Goal: Information Seeking & Learning: Learn about a topic

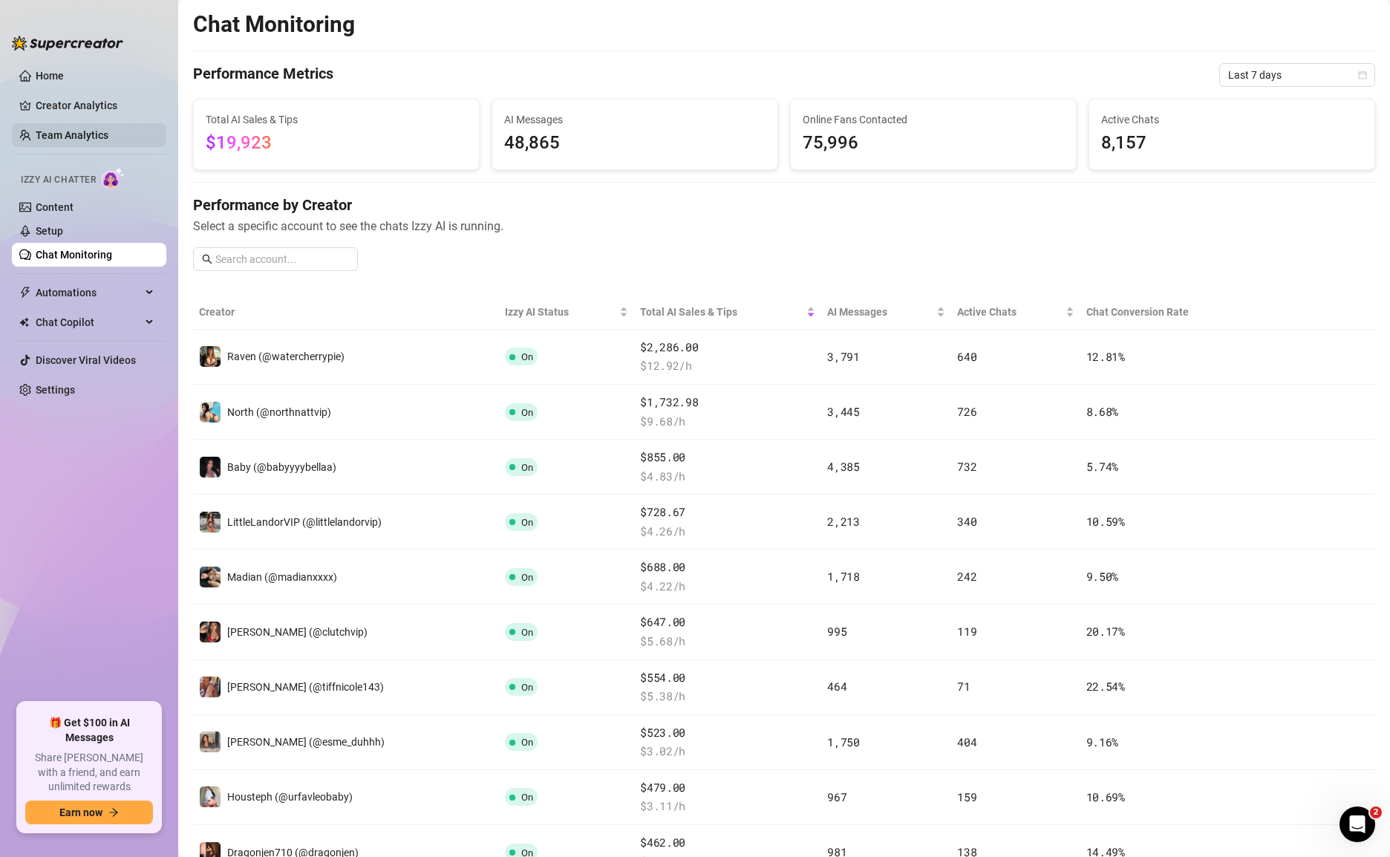
click at [68, 134] on link "Team Analytics" at bounding box center [72, 135] width 73 height 12
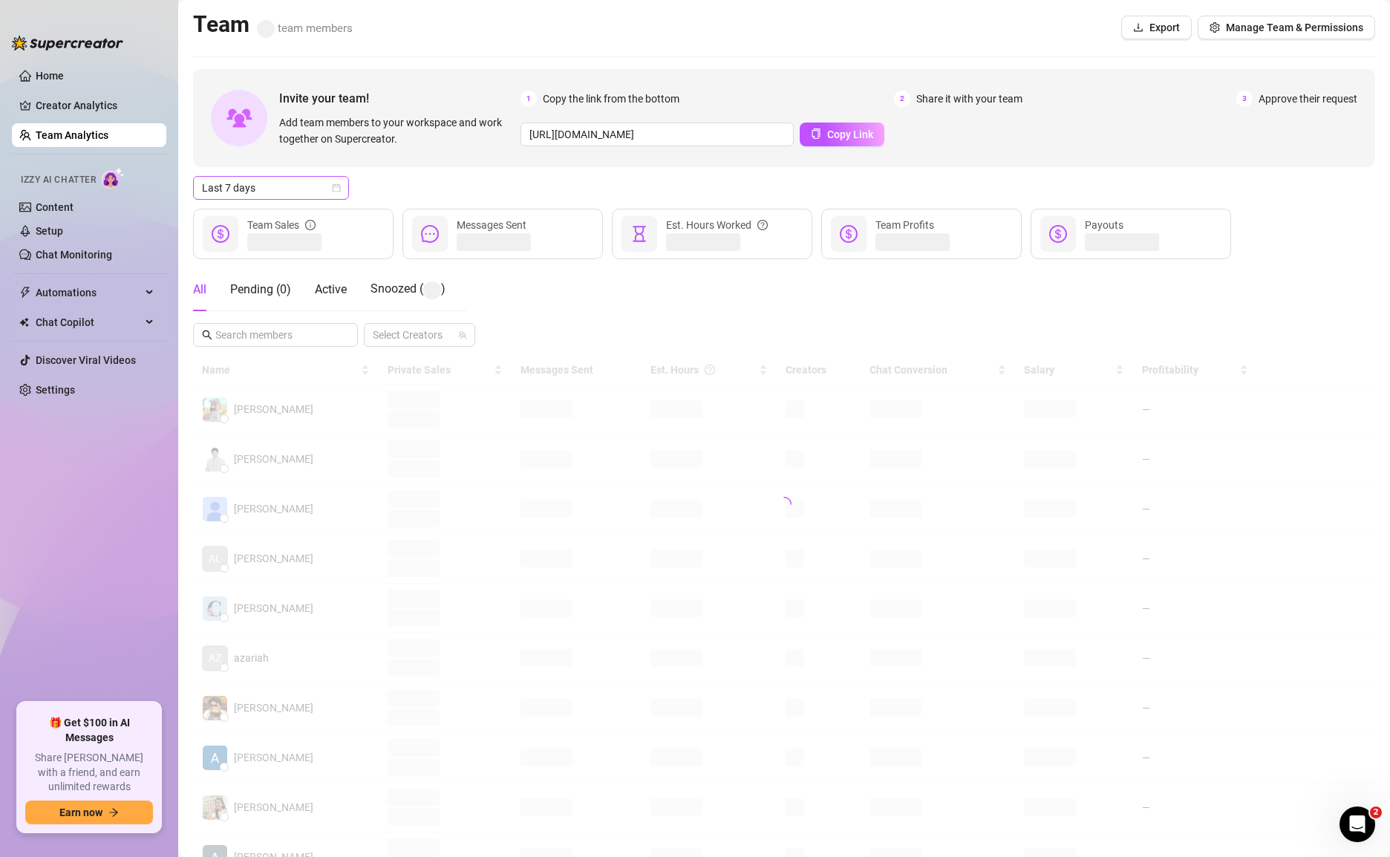
click at [315, 186] on span "Last 7 days" at bounding box center [271, 188] width 138 height 22
click at [260, 316] on div "Custom date" at bounding box center [271, 312] width 132 height 16
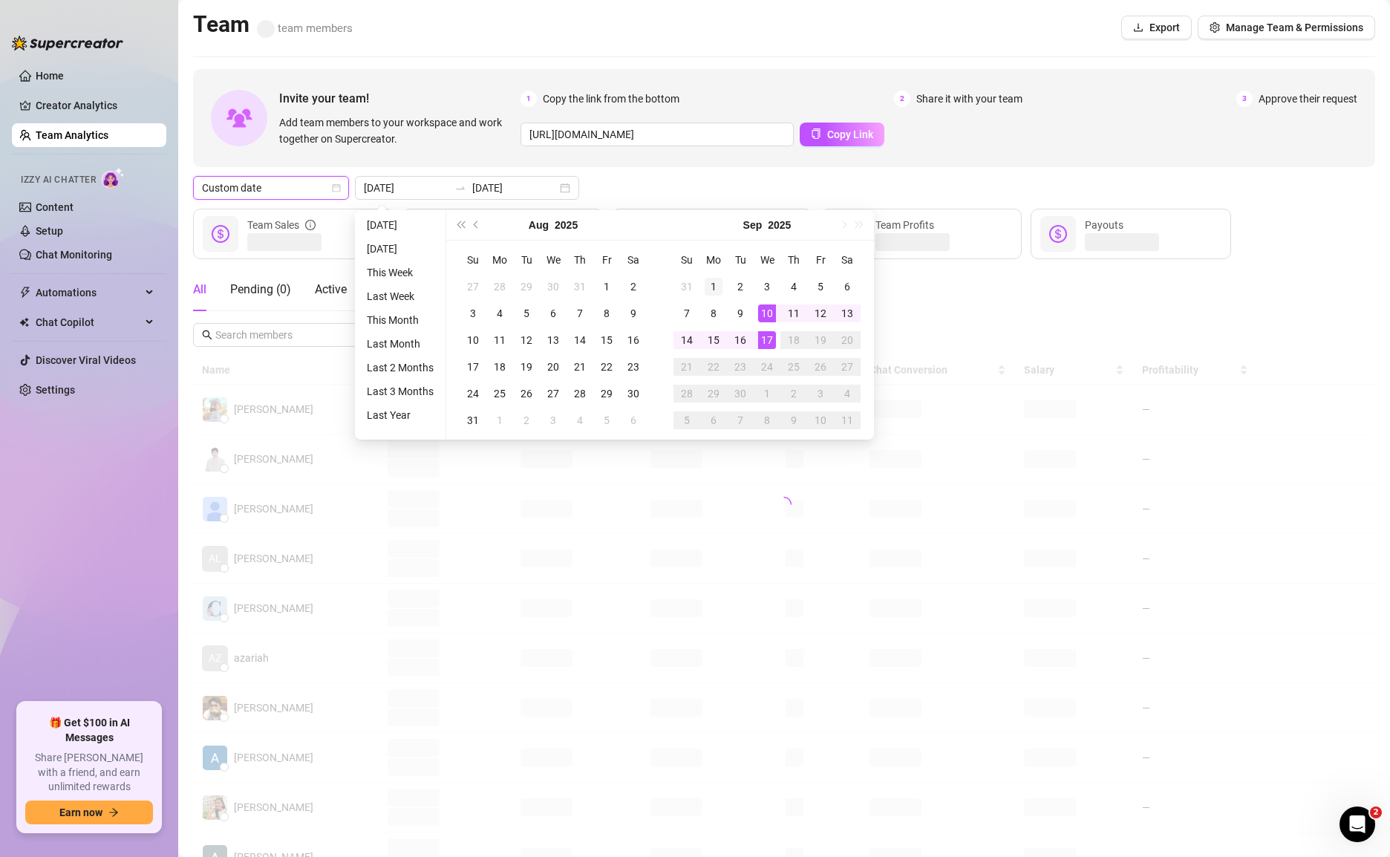
type input "[DATE]"
click at [711, 278] on div "1" at bounding box center [713, 287] width 18 height 18
type input "[DATE]"
click at [712, 343] on div "15" at bounding box center [713, 340] width 18 height 18
type input "[DATE]"
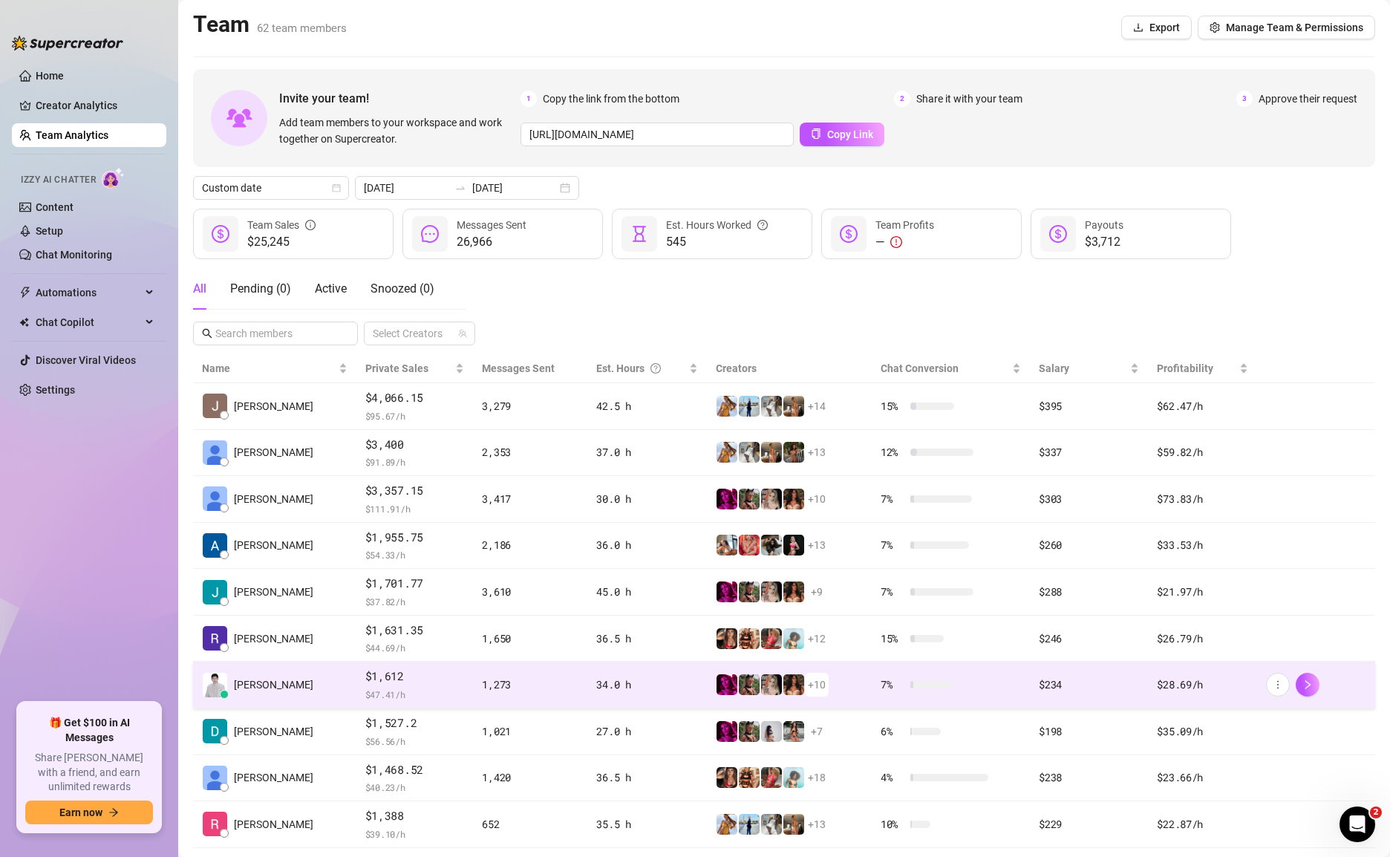
scroll to position [72, 0]
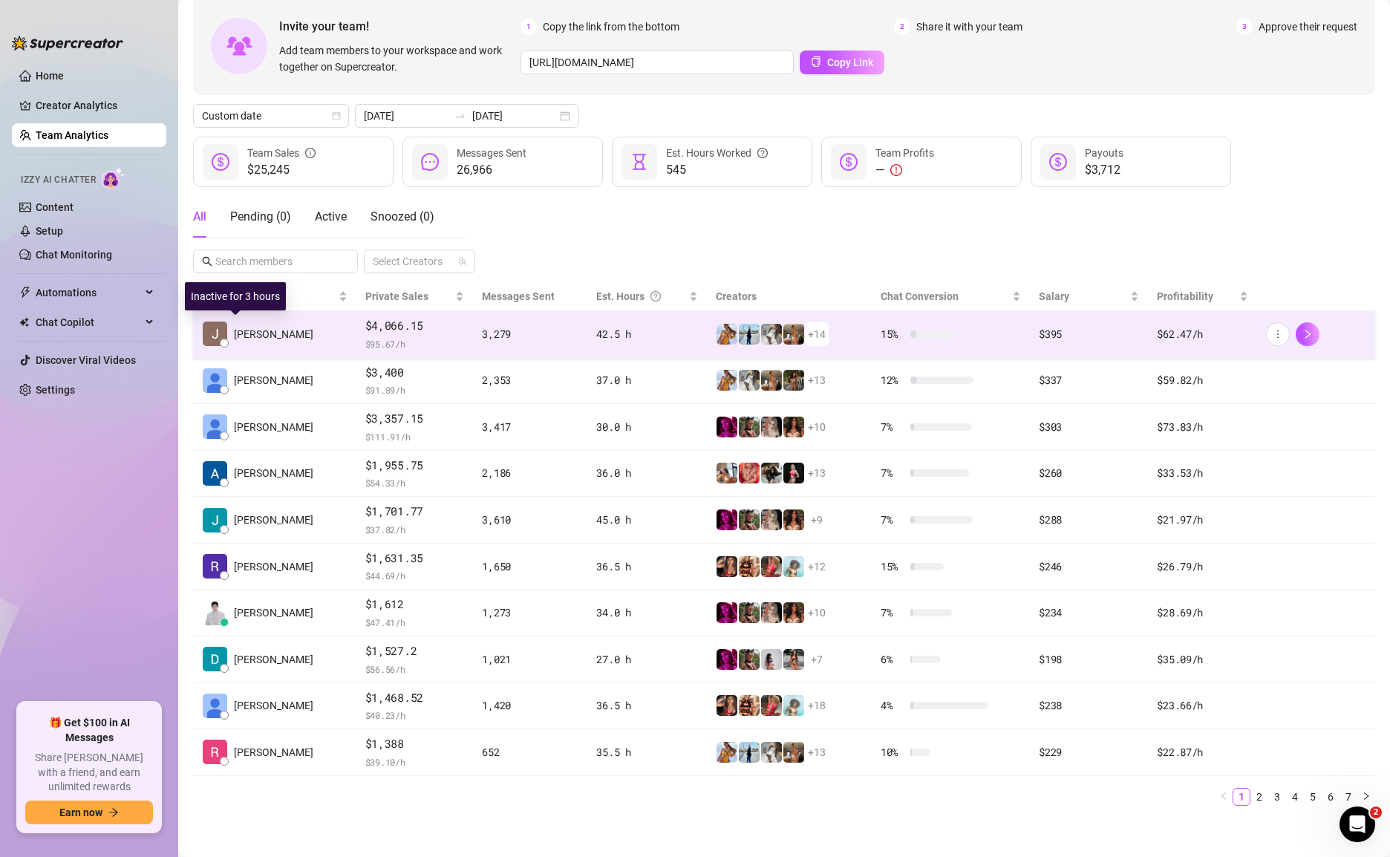
click at [243, 334] on span "[PERSON_NAME]" at bounding box center [273, 334] width 79 height 16
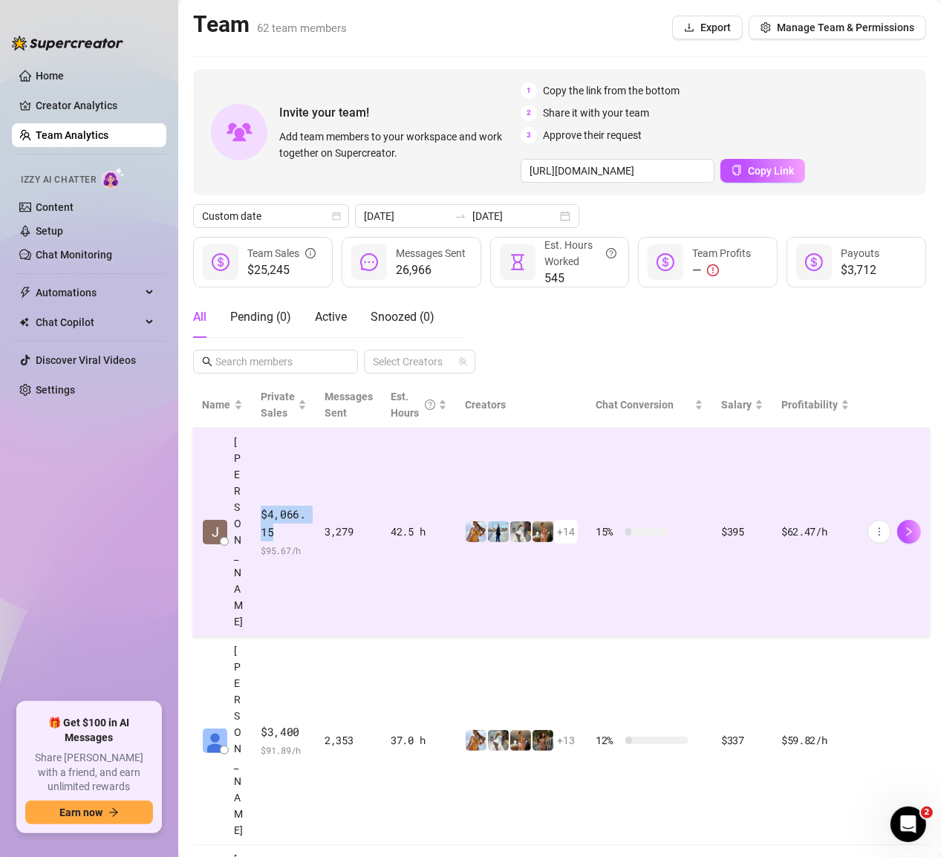
drag, startPoint x: 261, startPoint y: 456, endPoint x: 287, endPoint y: 475, distance: 32.4
click at [287, 506] on span "$4,066.15" at bounding box center [284, 523] width 46 height 35
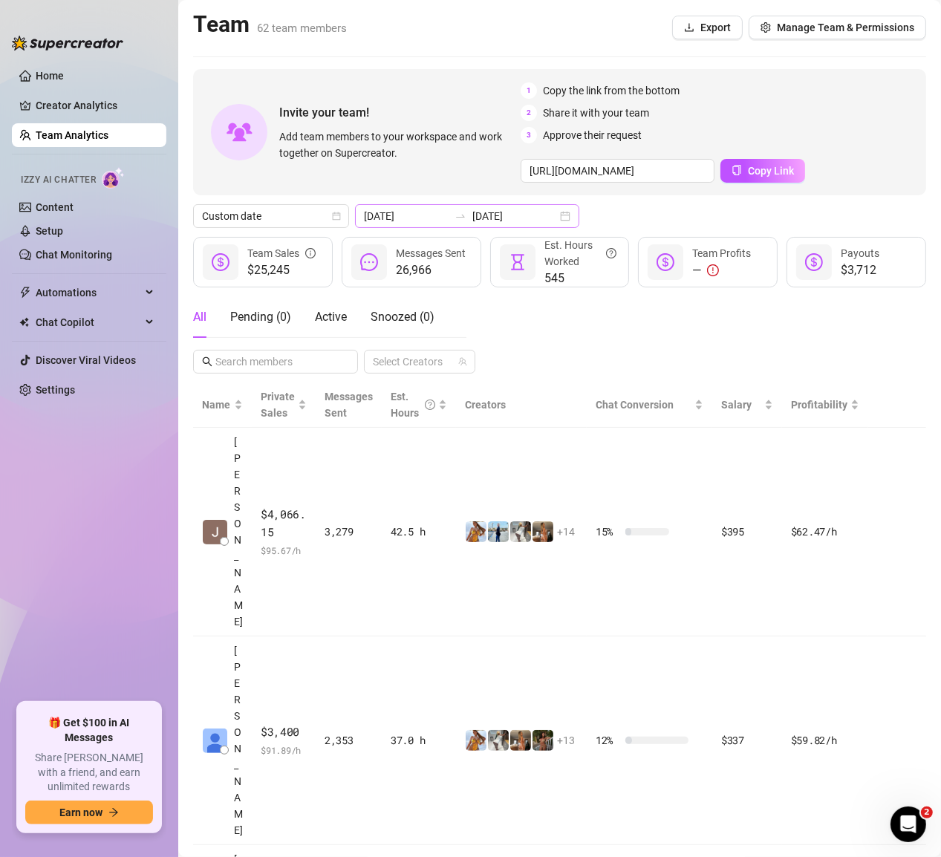
click at [454, 212] on icon "swap-right" at bounding box center [460, 216] width 12 height 12
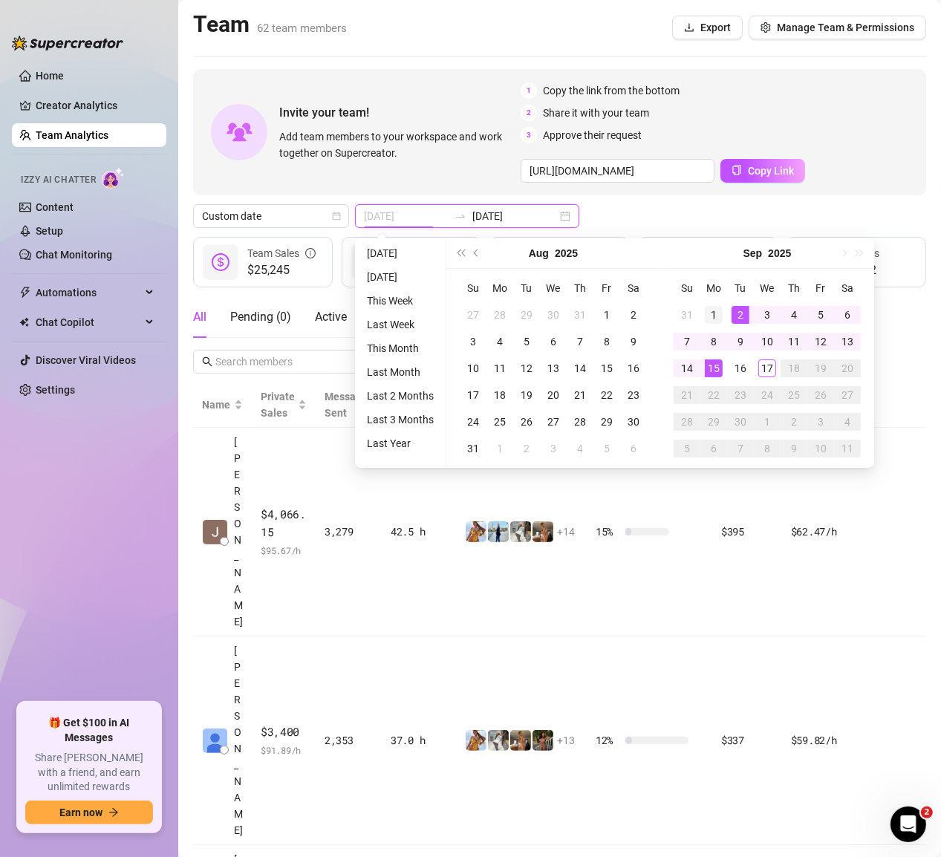
type input "[DATE]"
click at [718, 314] on div "1" at bounding box center [713, 315] width 18 height 18
type input "[DATE]"
click at [717, 369] on div "15" at bounding box center [713, 368] width 18 height 18
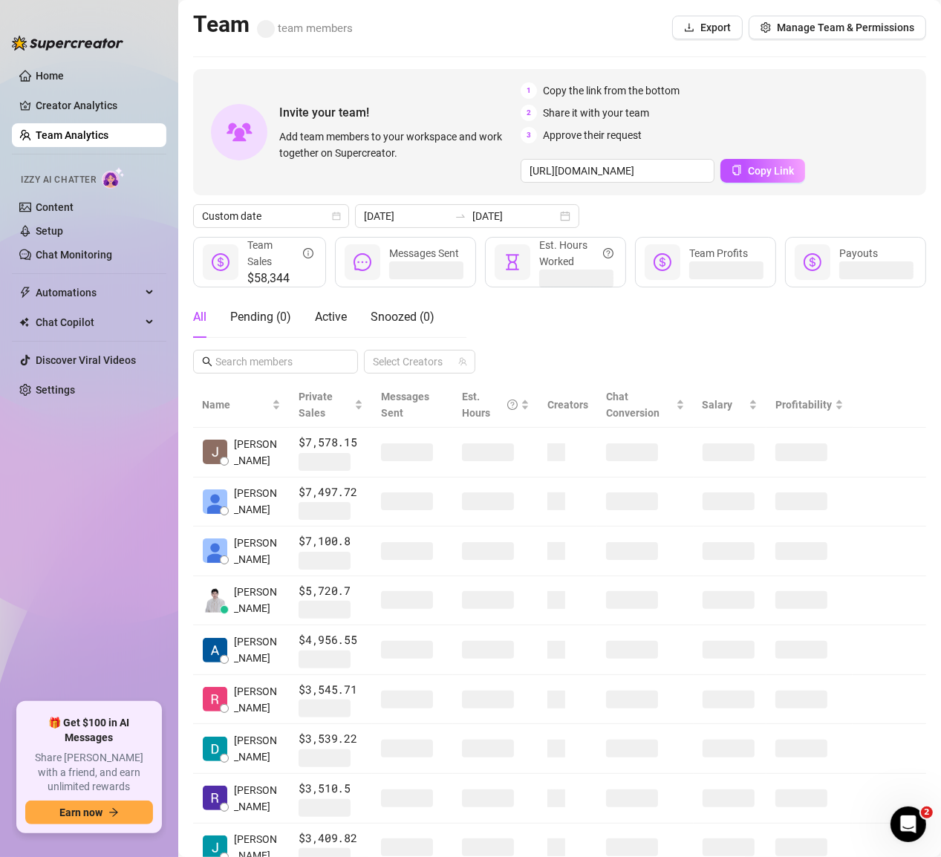
click at [563, 322] on div "All Pending ( 0 ) Active Snoozed ( 0 ) Select Creators" at bounding box center [559, 334] width 733 height 77
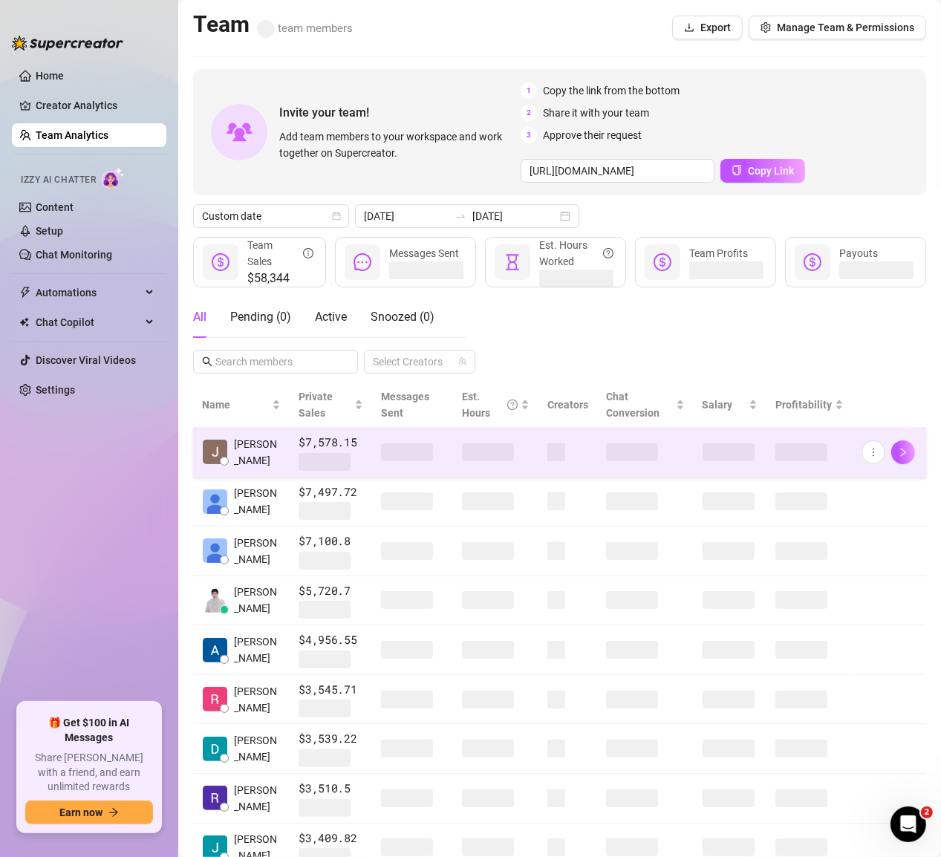
click at [319, 442] on span "$7,578.15" at bounding box center [330, 443] width 65 height 18
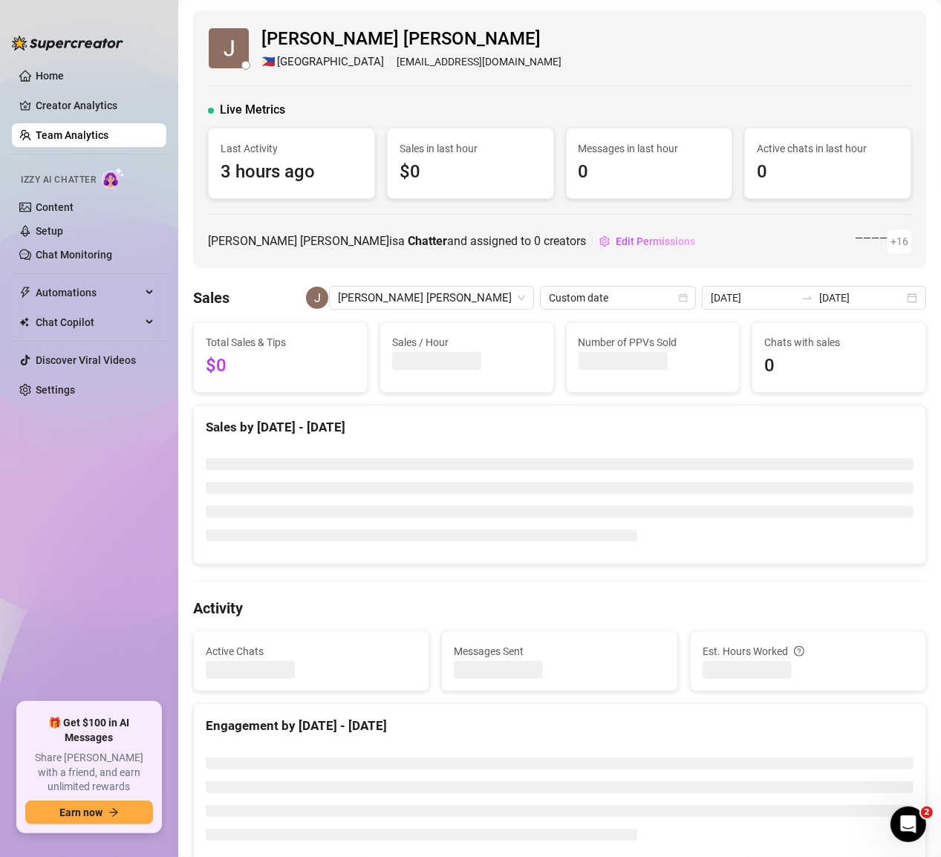
click at [319, 442] on div at bounding box center [559, 500] width 731 height 128
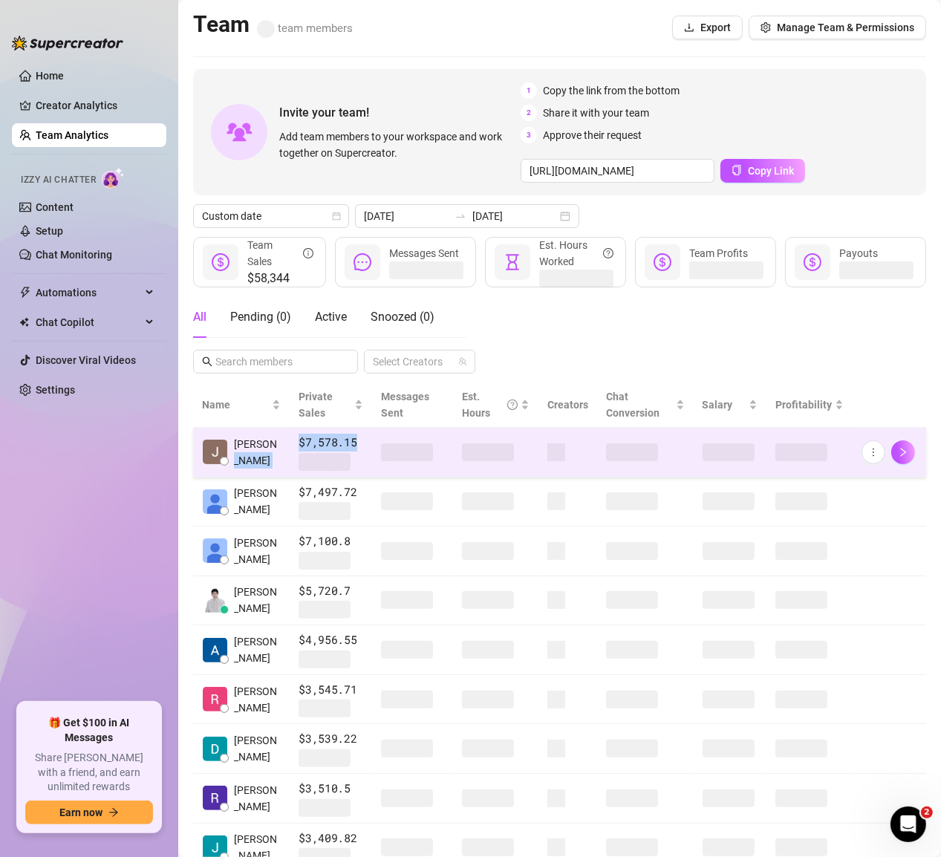
drag, startPoint x: 350, startPoint y: 442, endPoint x: 278, endPoint y: 442, distance: 72.0
click at [278, 442] on tr "[PERSON_NAME] $7,578.15" at bounding box center [559, 453] width 733 height 50
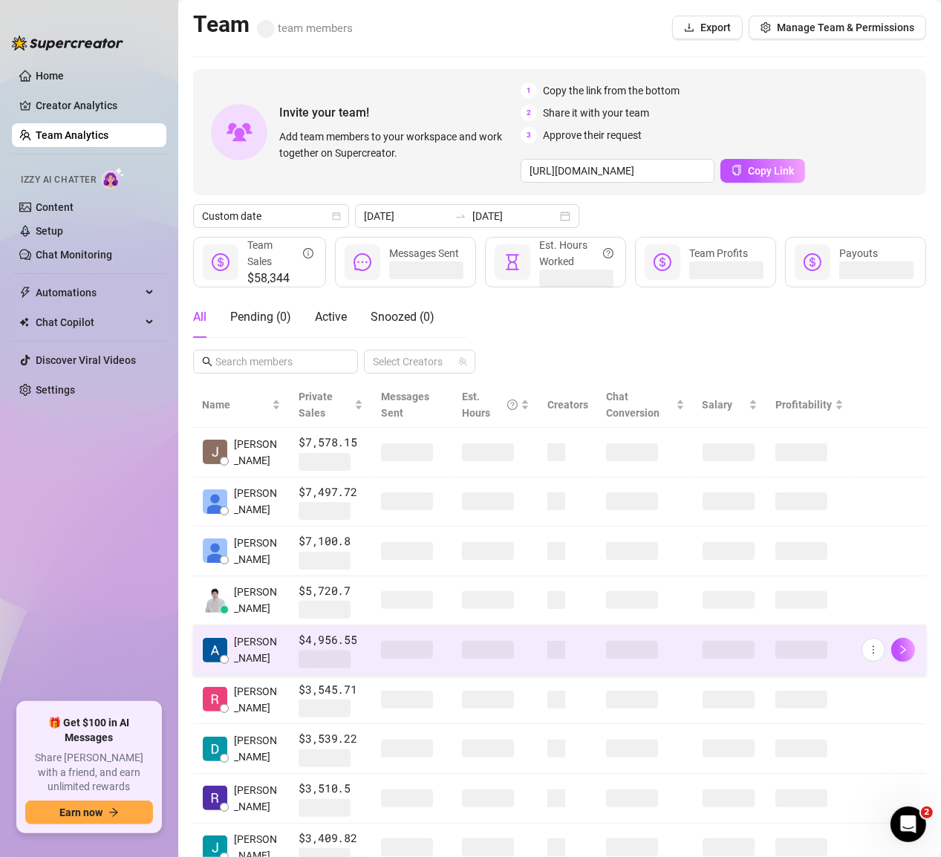
click at [230, 642] on div "[PERSON_NAME]" at bounding box center [241, 649] width 79 height 33
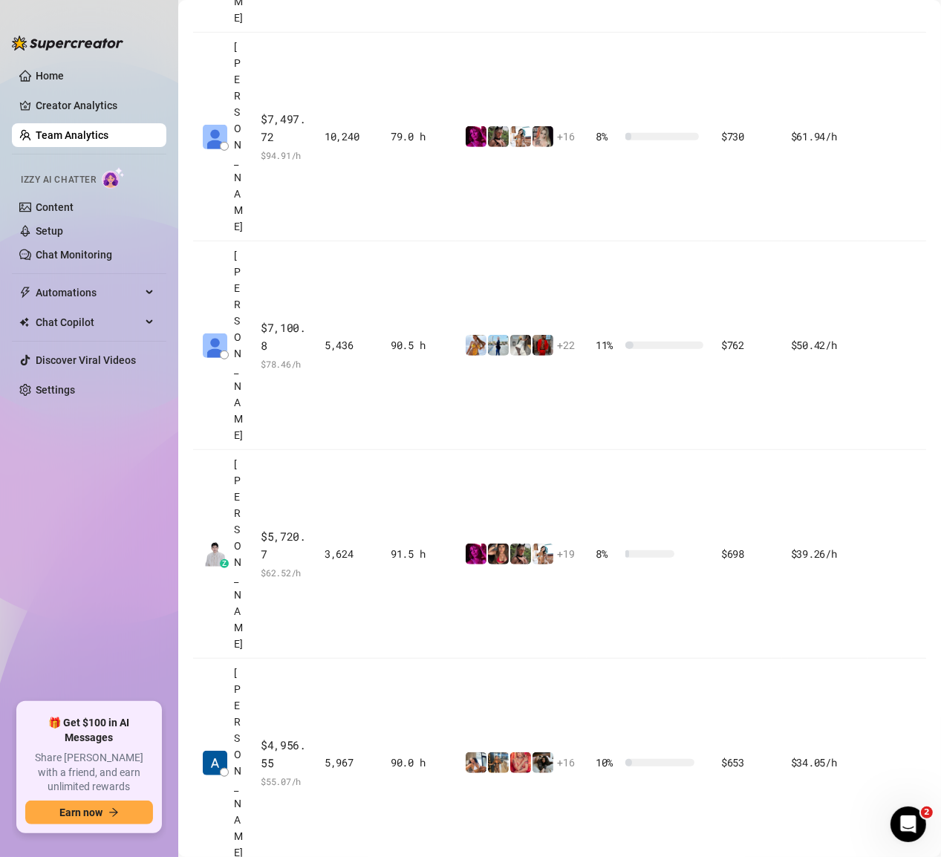
scroll to position [709, 0]
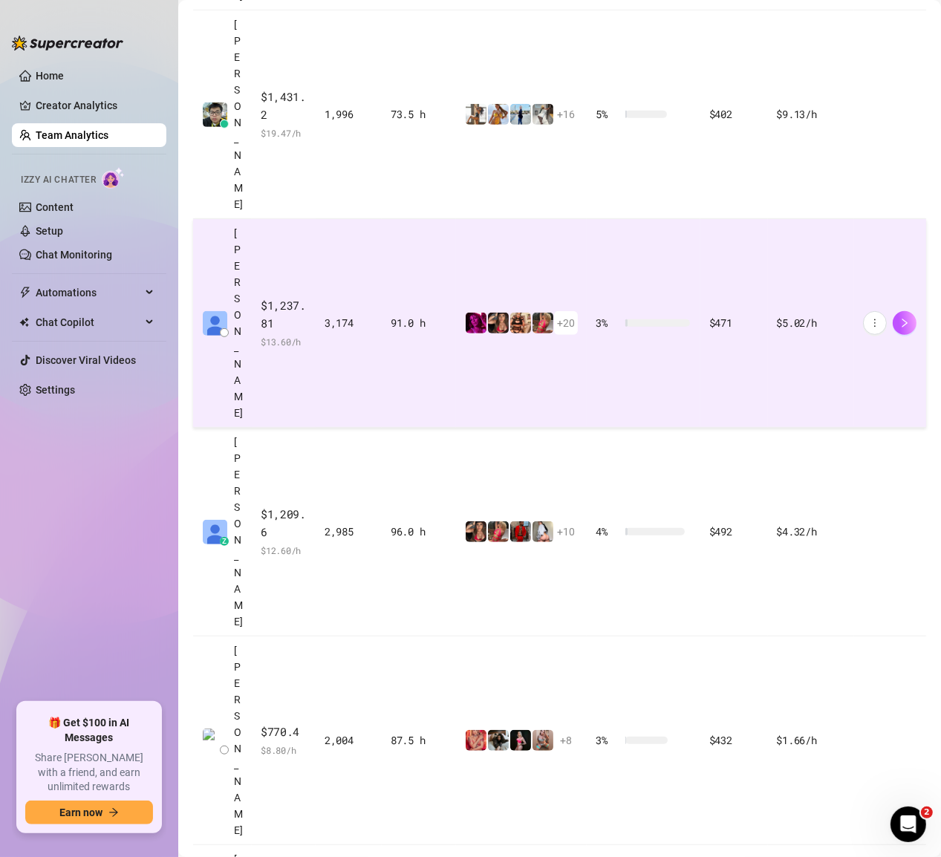
scroll to position [693, 0]
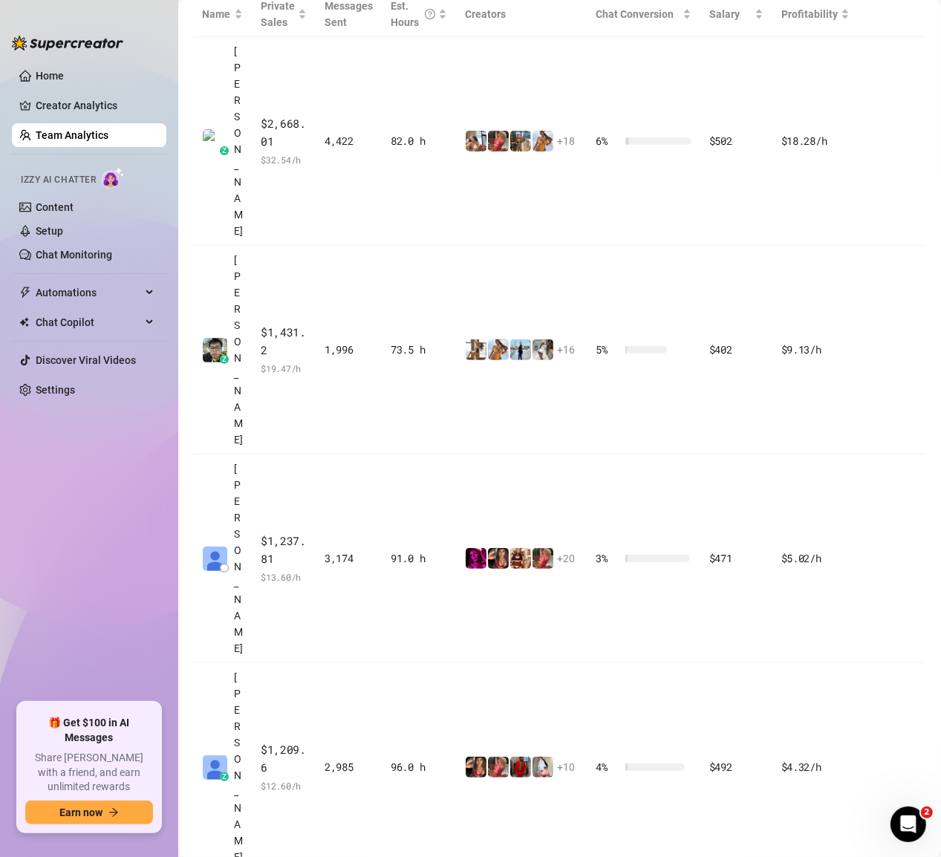
scroll to position [388, 0]
